Goal: Task Accomplishment & Management: Manage account settings

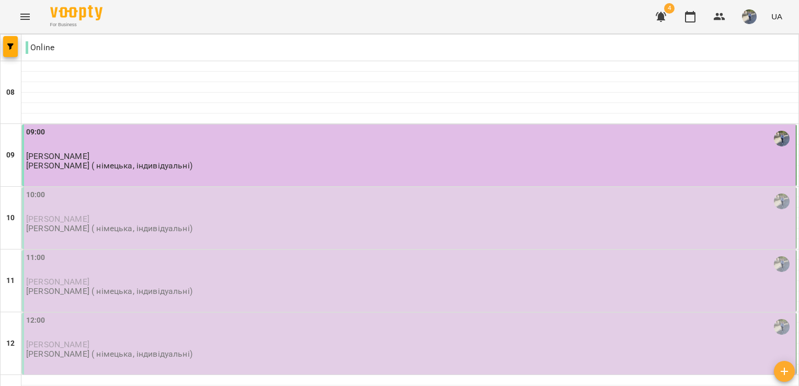
scroll to position [96, 0]
click at [143, 187] on div "10:00 [PERSON_NAME] [PERSON_NAME] ( німецька, індивідуальні)" at bounding box center [409, 218] width 775 height 62
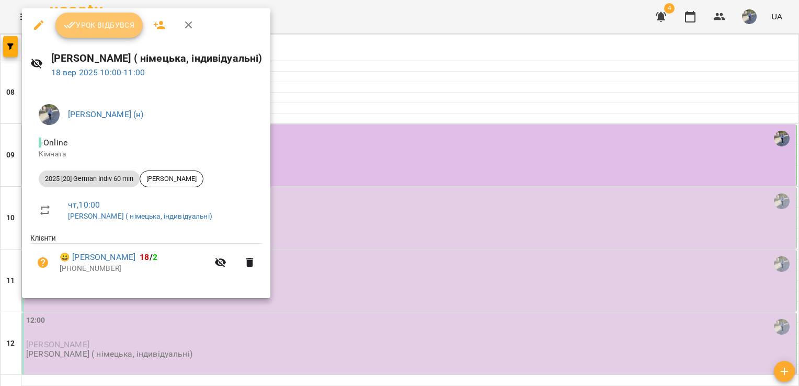
click at [115, 30] on span "Урок відбувся" at bounding box center [99, 25] width 71 height 13
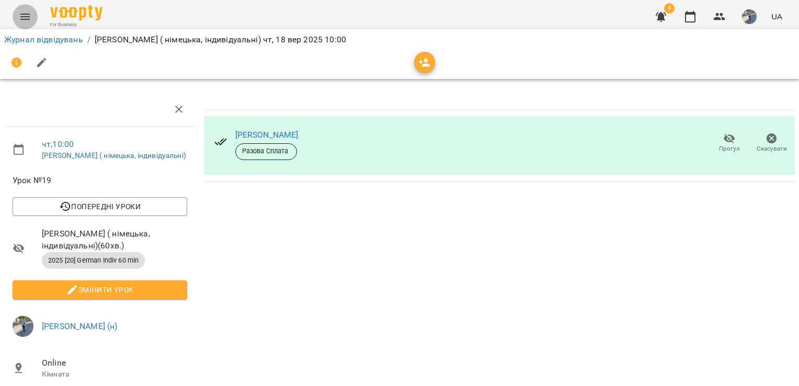
click at [26, 14] on icon "Menu" at bounding box center [24, 17] width 9 height 6
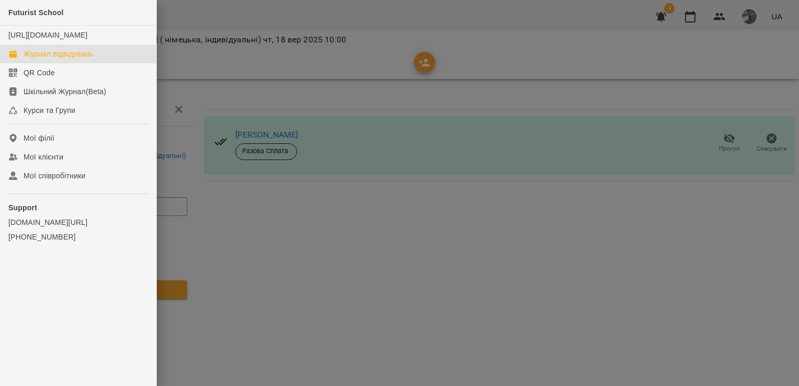
click at [59, 59] on div "Журнал відвідувань" at bounding box center [59, 54] width 70 height 10
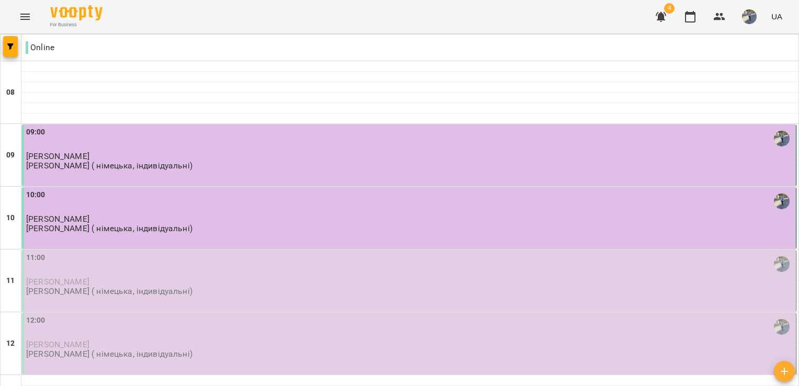
scroll to position [132, 0]
click at [178, 287] on p "[PERSON_NAME] ( німецька, індивідуальні)" at bounding box center [109, 291] width 166 height 9
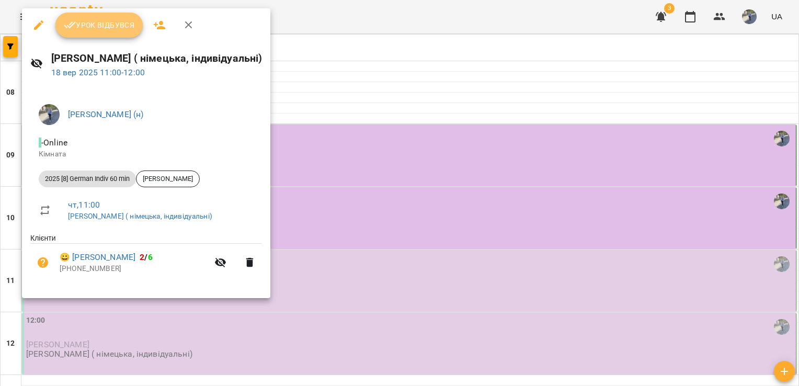
click at [96, 32] on button "Урок відбувся" at bounding box center [99, 25] width 88 height 25
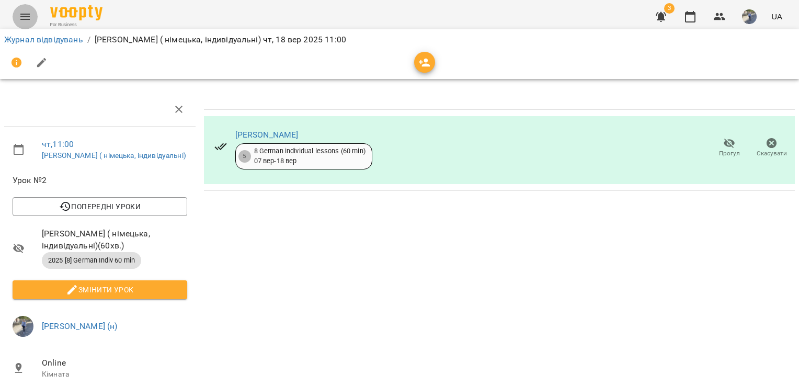
click at [25, 20] on icon "Menu" at bounding box center [25, 16] width 13 height 13
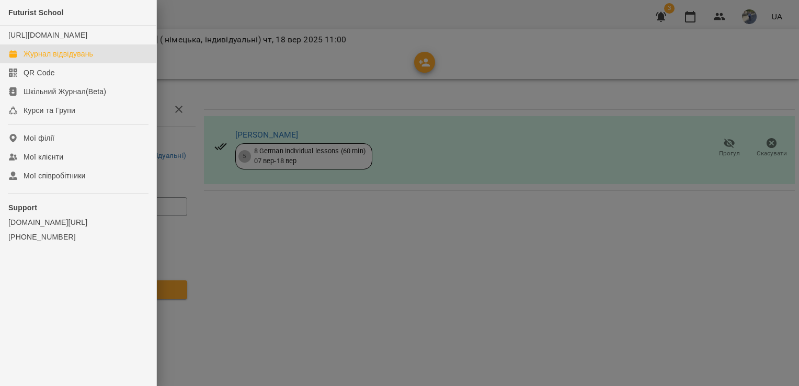
click at [61, 59] on div "Журнал відвідувань" at bounding box center [59, 54] width 70 height 10
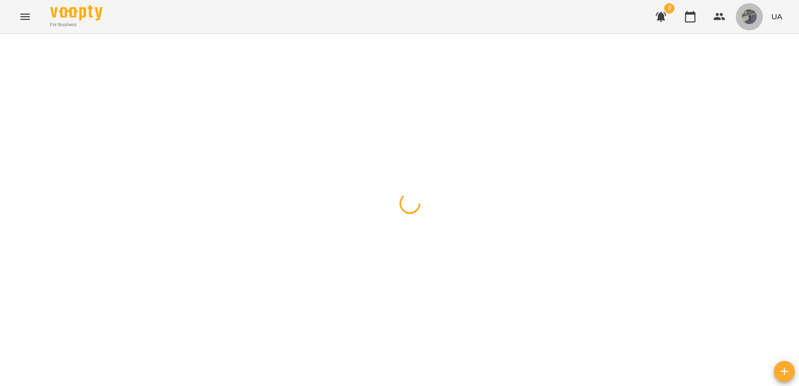
click at [752, 17] on img "button" at bounding box center [749, 16] width 15 height 15
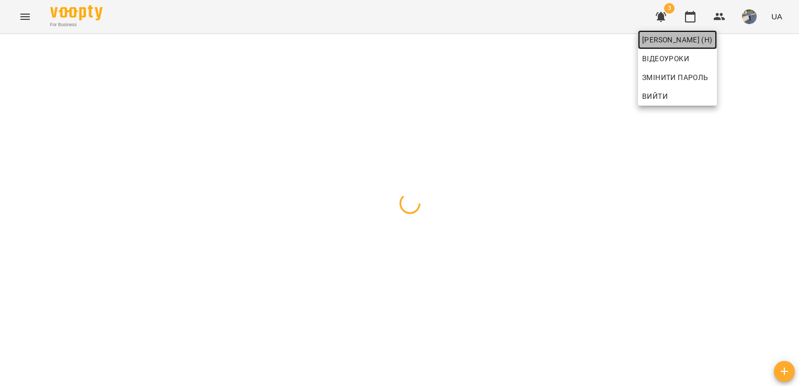
click at [713, 42] on span "[PERSON_NAME] (н)" at bounding box center [677, 39] width 71 height 13
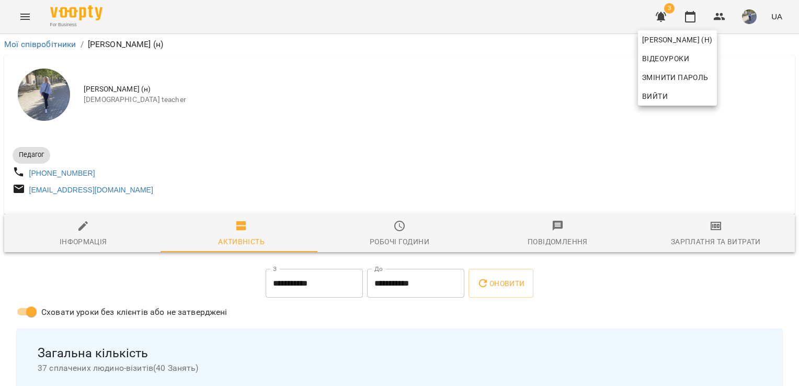
click at [654, 288] on div at bounding box center [399, 193] width 799 height 386
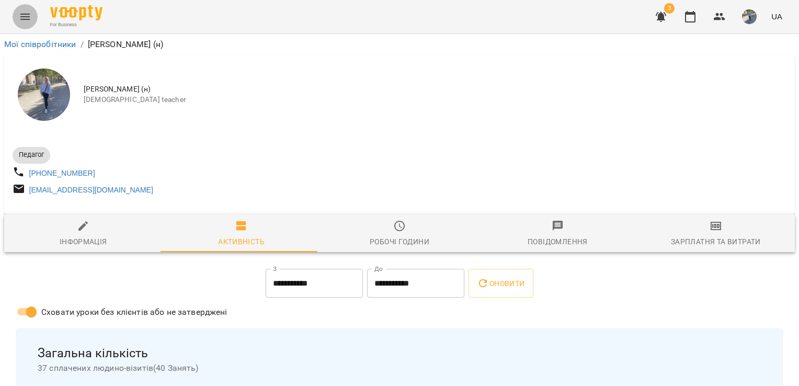
click at [24, 13] on icon "Menu" at bounding box center [25, 16] width 13 height 13
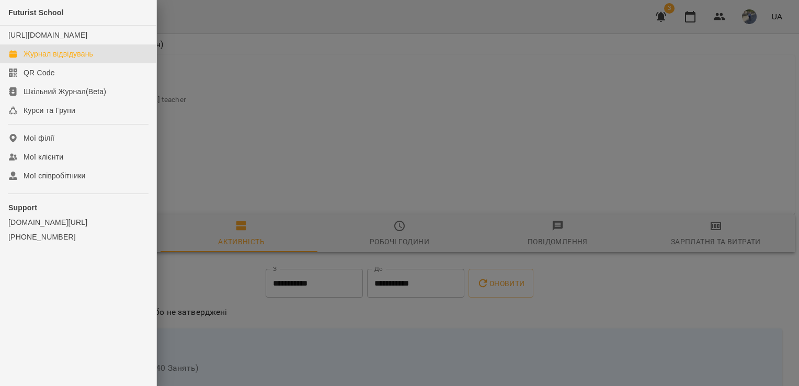
click at [56, 59] on div "Журнал відвідувань" at bounding box center [59, 54] width 70 height 10
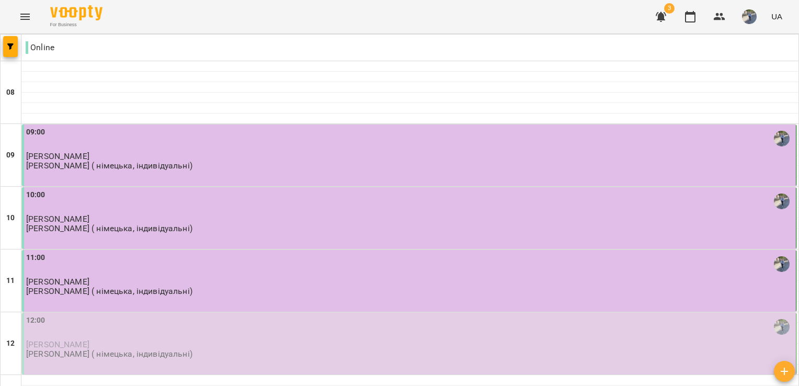
scroll to position [248, 0]
